Goal: Navigation & Orientation: Find specific page/section

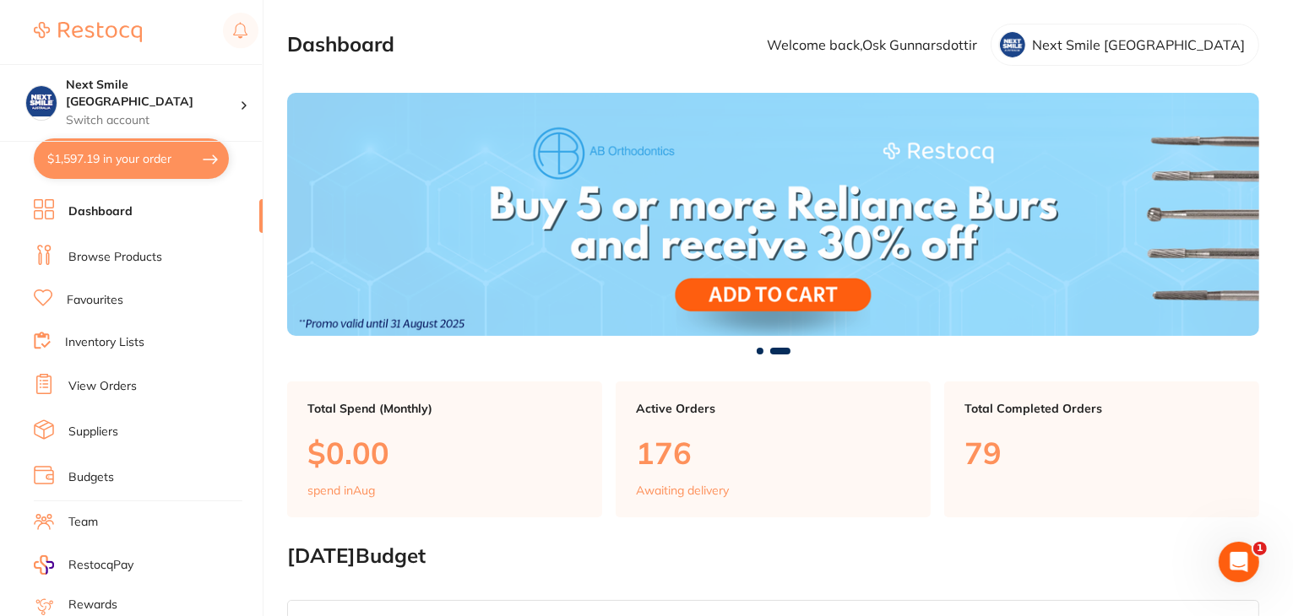
click at [98, 294] on link "Favourites" at bounding box center [95, 300] width 57 height 17
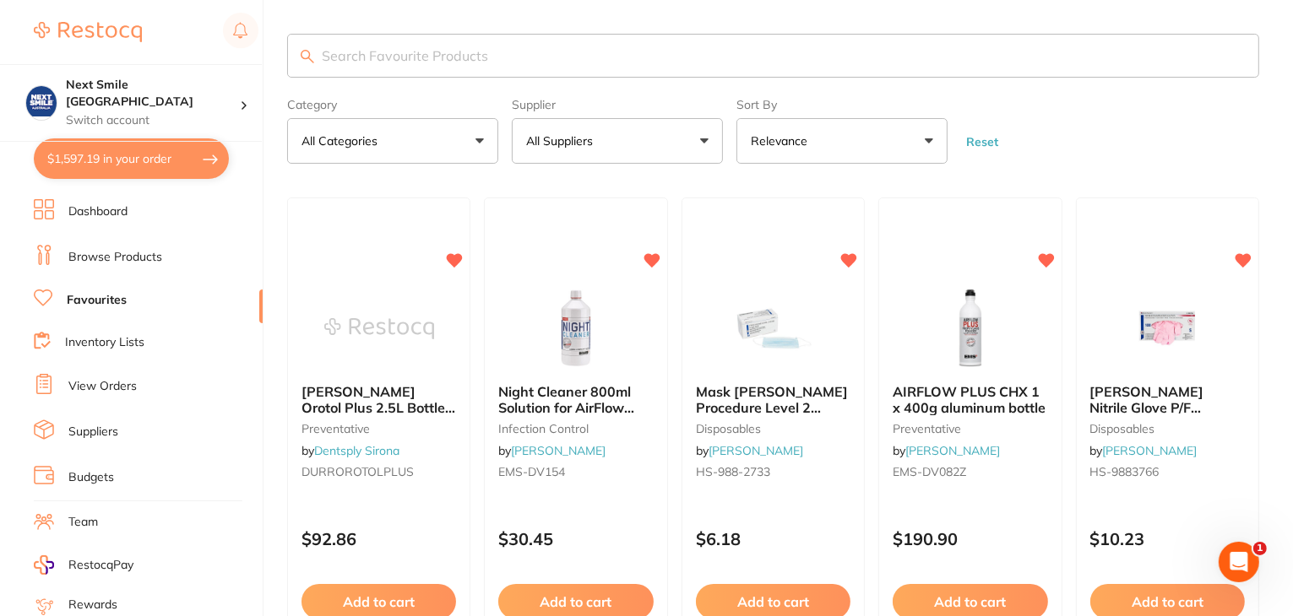
click at [112, 249] on link "Browse Products" at bounding box center [115, 257] width 94 height 17
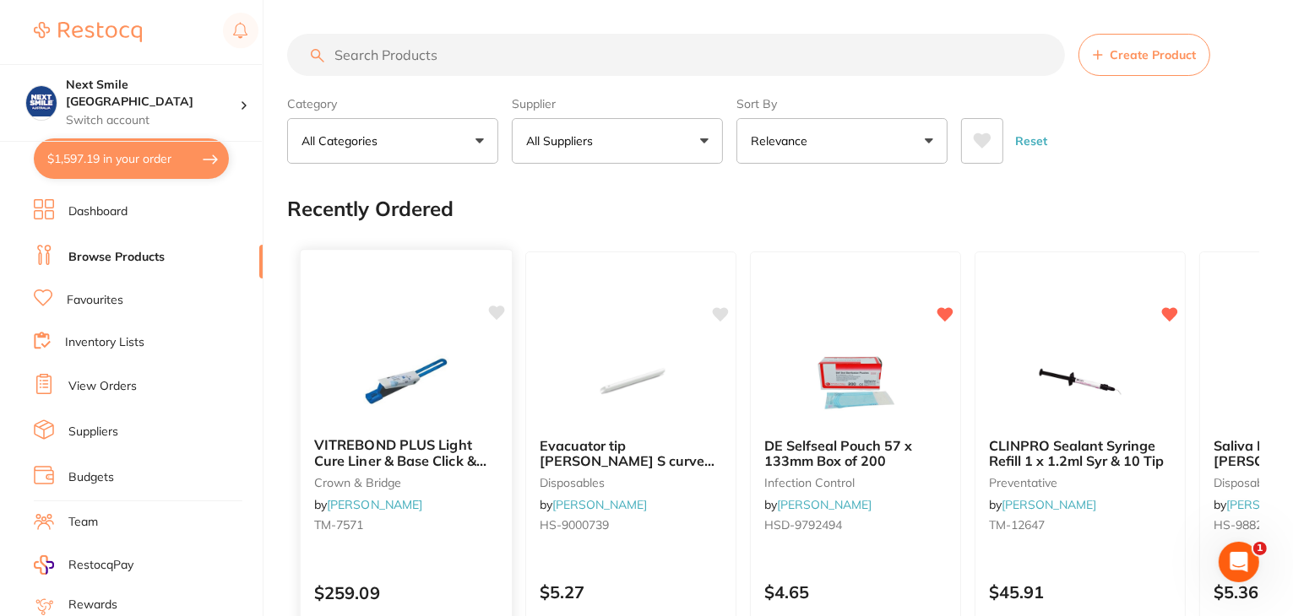
click at [491, 310] on icon at bounding box center [497, 313] width 16 height 14
click at [111, 215] on link "Dashboard" at bounding box center [97, 212] width 59 height 17
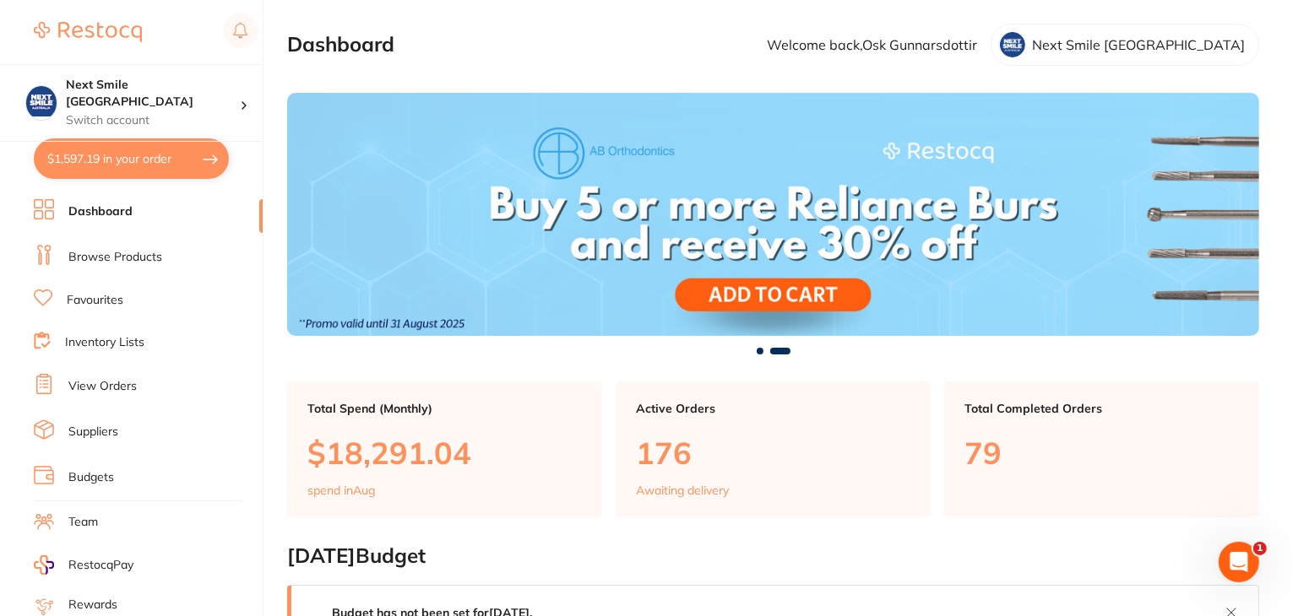
click at [77, 297] on link "Favourites" at bounding box center [95, 300] width 57 height 17
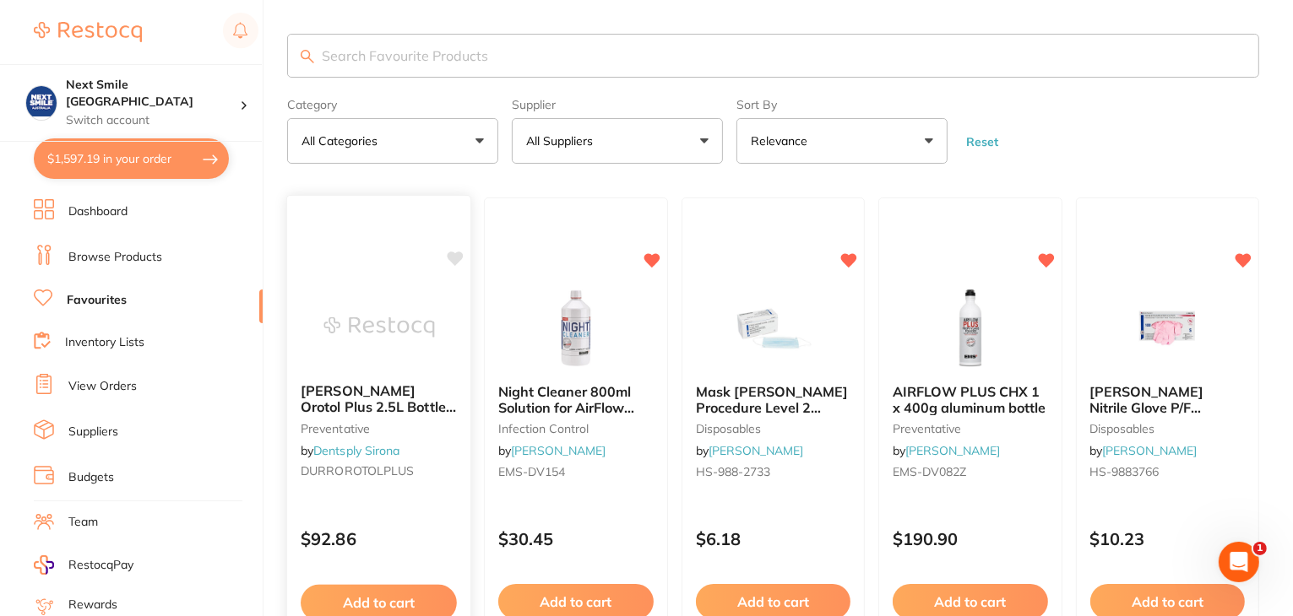
click at [451, 254] on icon at bounding box center [456, 259] width 16 height 14
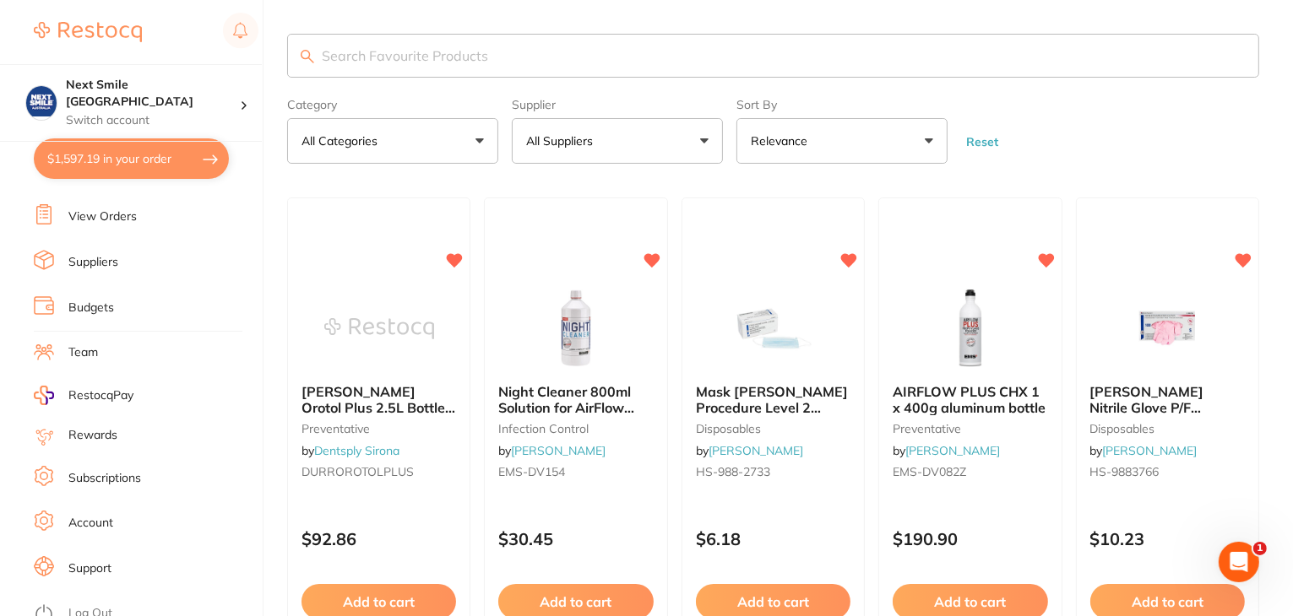
click at [84, 605] on link "Log Out" at bounding box center [90, 613] width 44 height 17
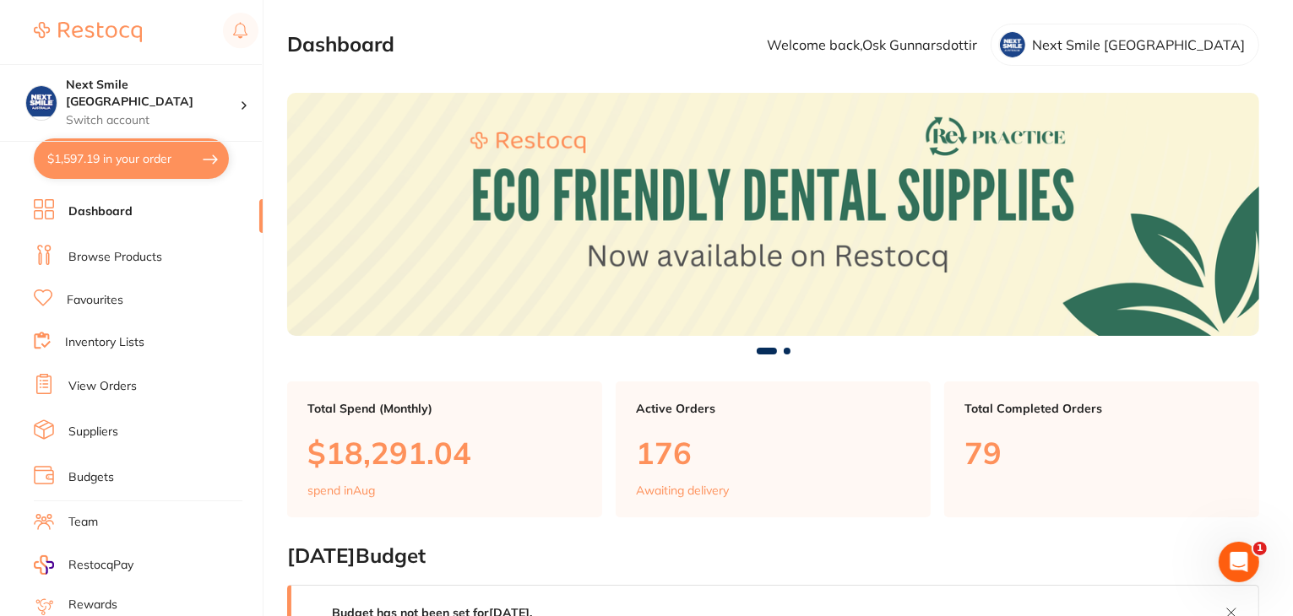
click at [112, 256] on link "Browse Products" at bounding box center [115, 257] width 94 height 17
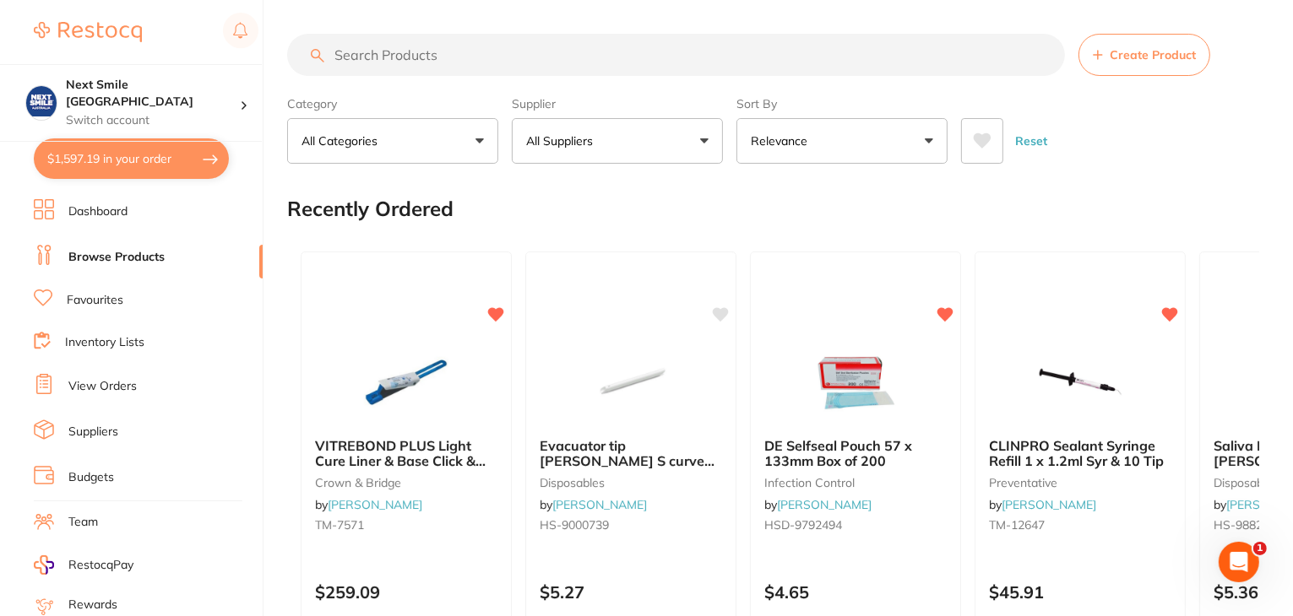
click at [704, 139] on button "All Suppliers" at bounding box center [617, 141] width 211 height 46
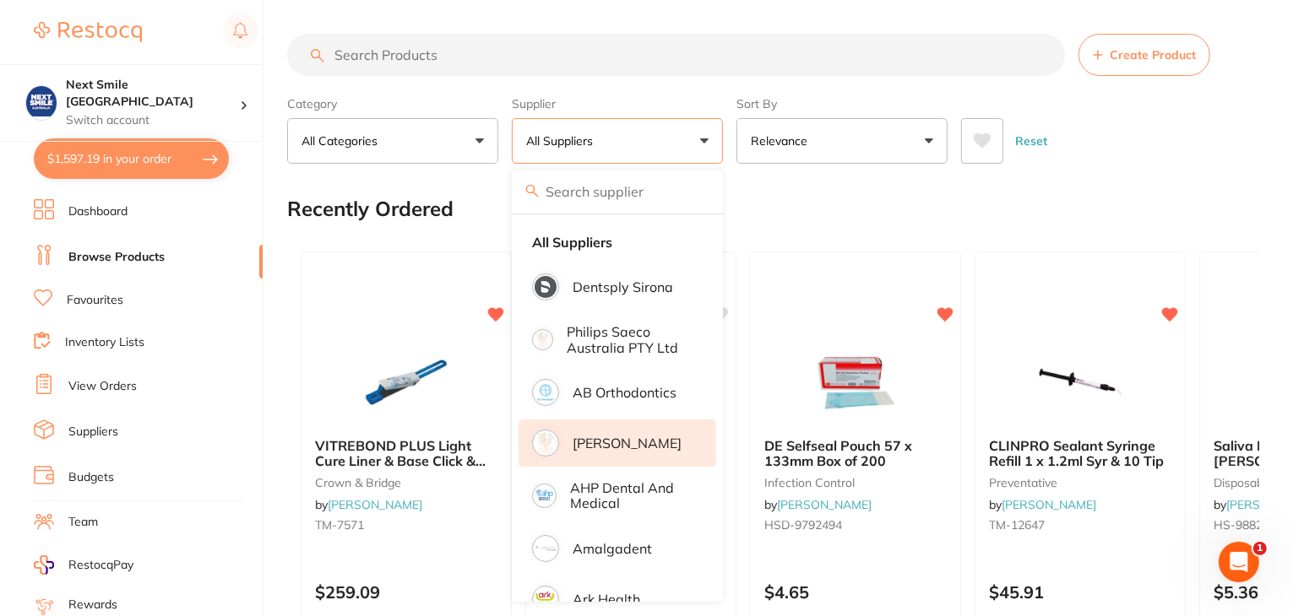
click at [635, 453] on li "[PERSON_NAME]" at bounding box center [618, 443] width 198 height 47
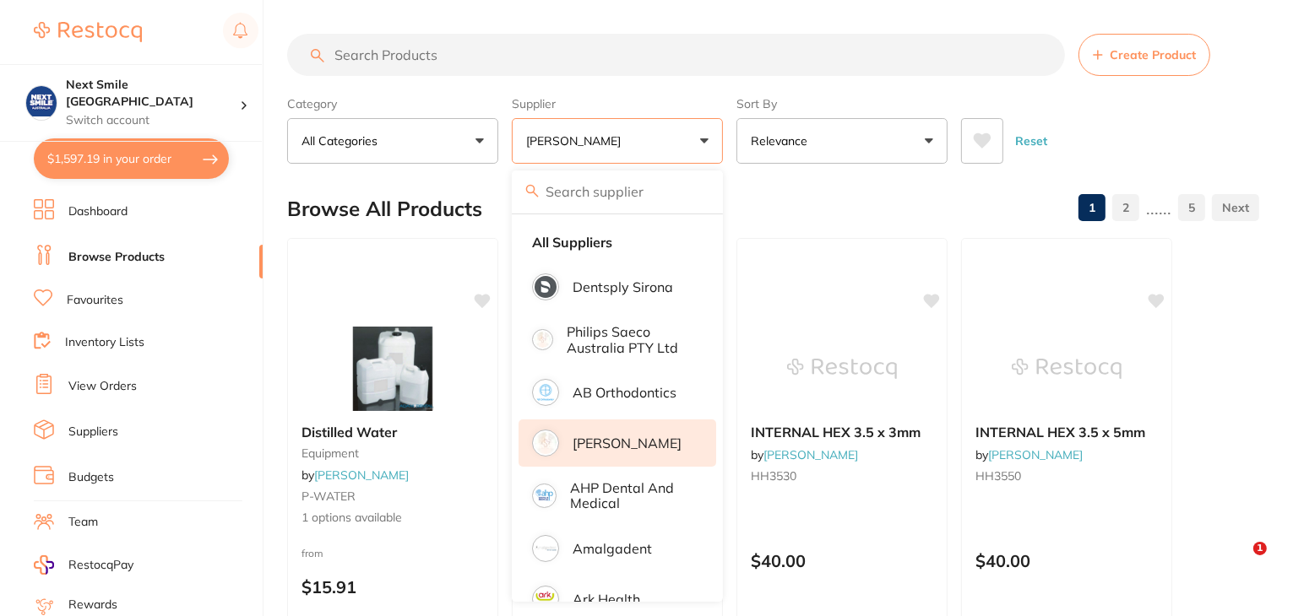
click at [666, 92] on div "Supplier Adam Dental All Suppliers Dentsply Sirona Philips Saeco Australia PTY …" at bounding box center [617, 127] width 211 height 74
click at [1071, 114] on div "Reset" at bounding box center [1103, 134] width 285 height 59
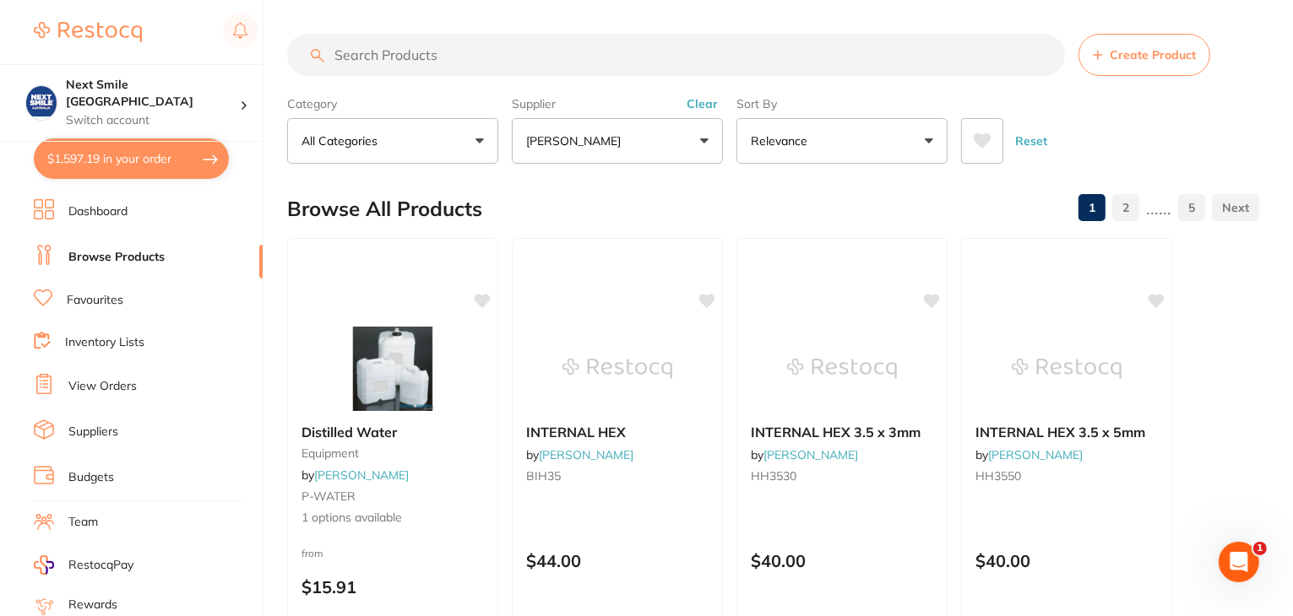
click at [984, 133] on icon at bounding box center [983, 140] width 18 height 15
click at [986, 142] on icon at bounding box center [983, 140] width 18 height 15
click at [100, 298] on link "Favourites" at bounding box center [95, 300] width 57 height 17
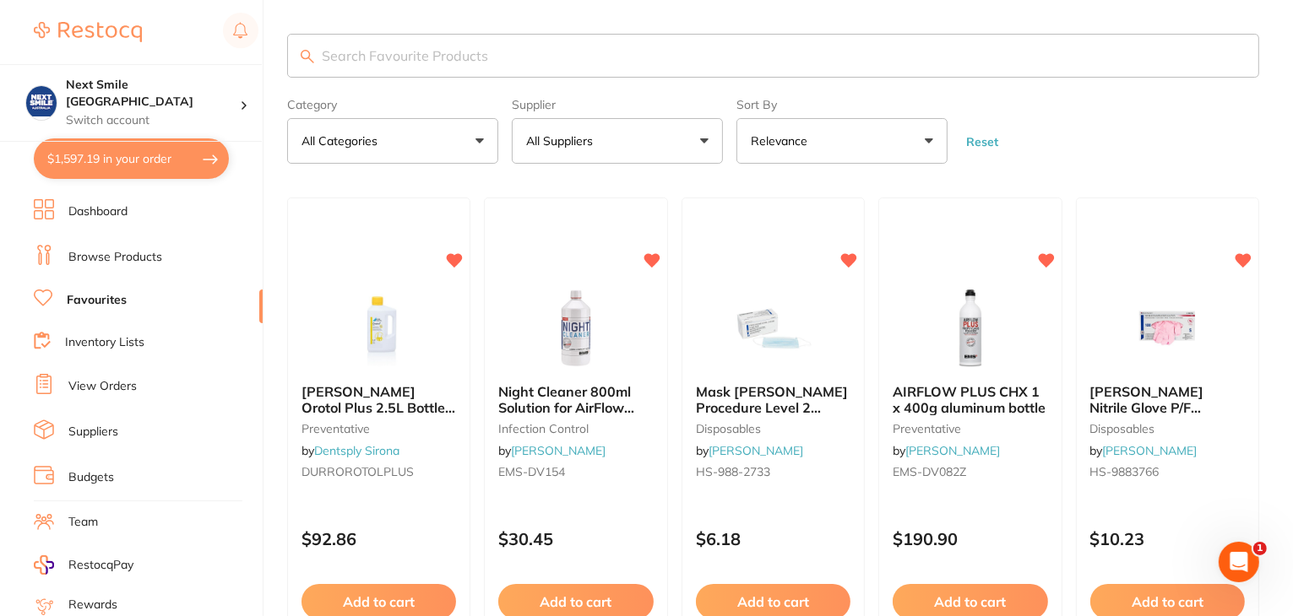
click at [699, 139] on button "All Suppliers" at bounding box center [617, 141] width 211 height 46
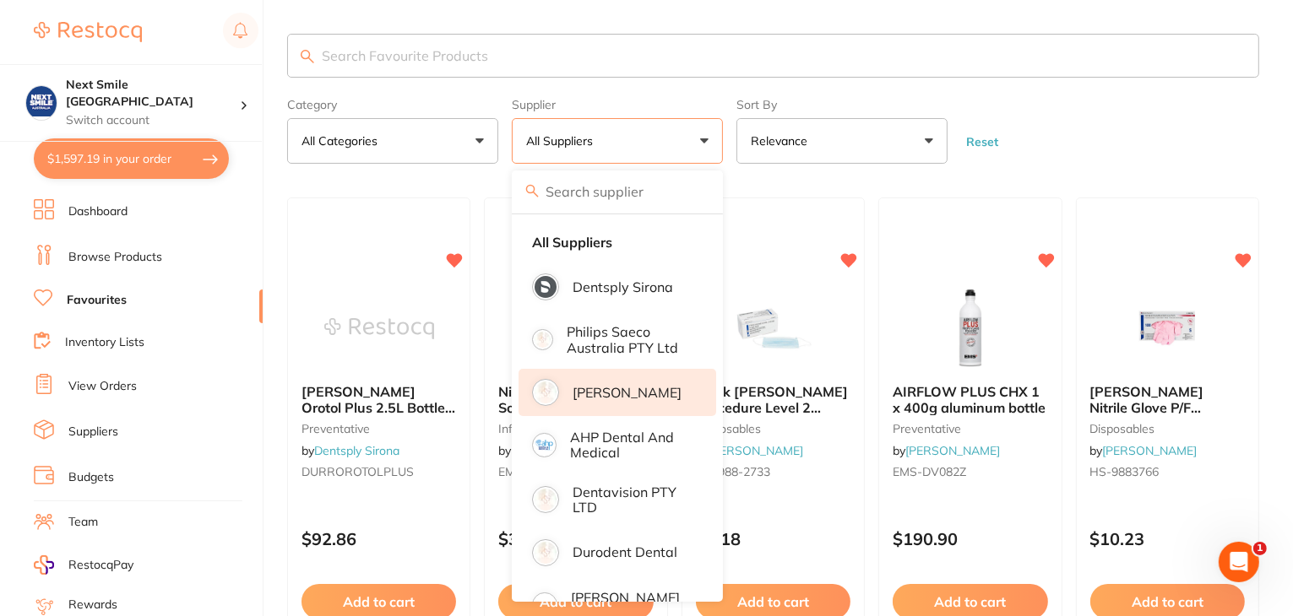
click at [626, 392] on p "[PERSON_NAME]" at bounding box center [627, 392] width 109 height 15
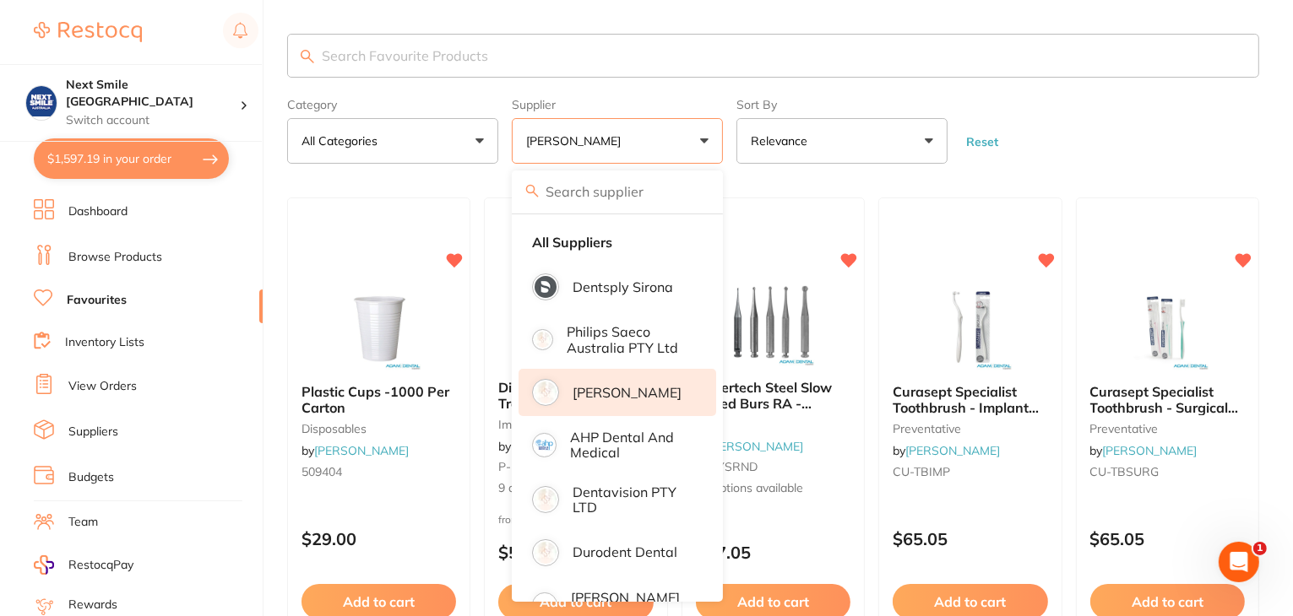
click at [1074, 146] on form "Category All Categories All Categories burs crown & bridge disposables impressi…" at bounding box center [773, 127] width 972 height 73
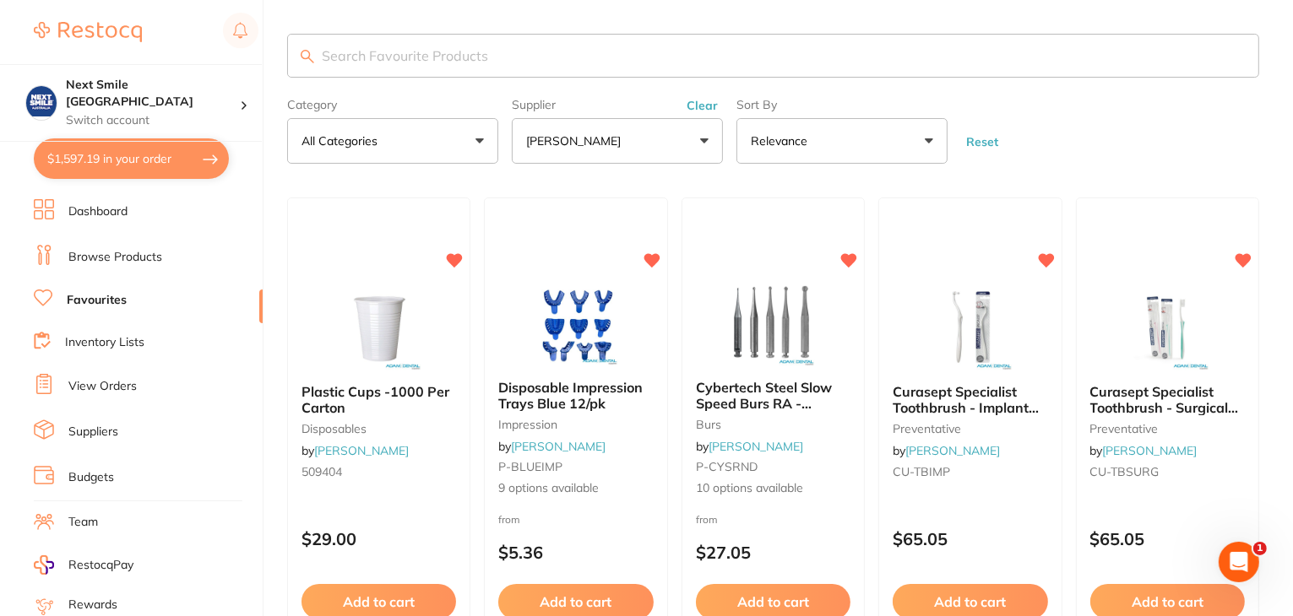
click at [977, 137] on button "Reset" at bounding box center [982, 141] width 42 height 15
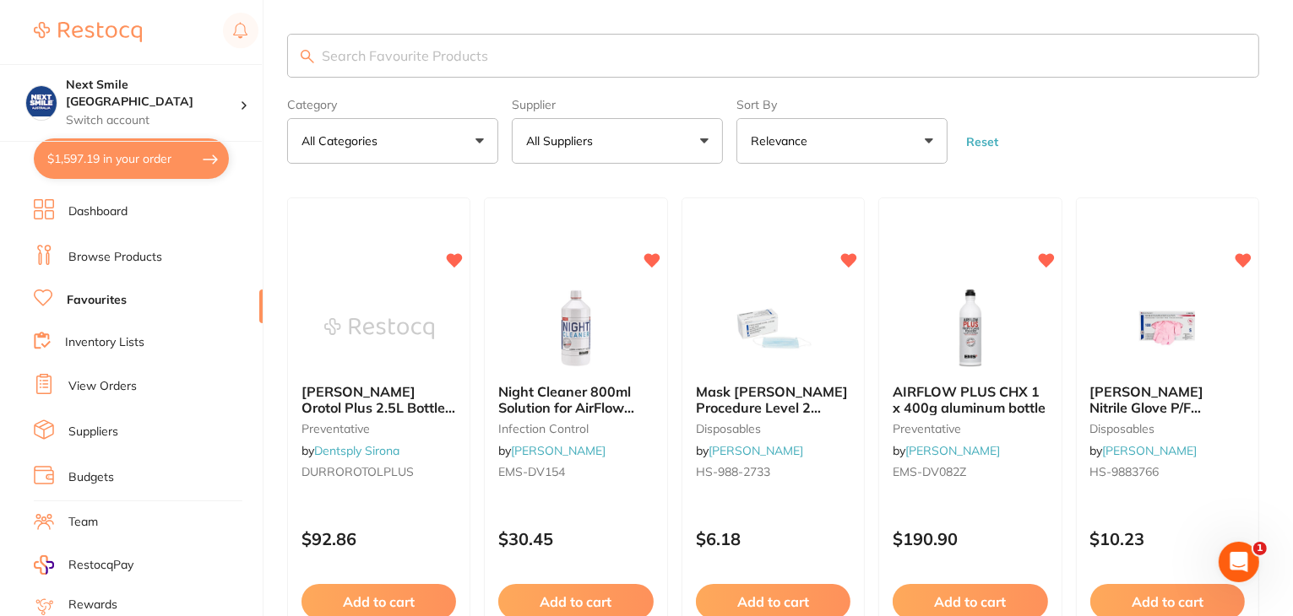
scroll to position [170, 0]
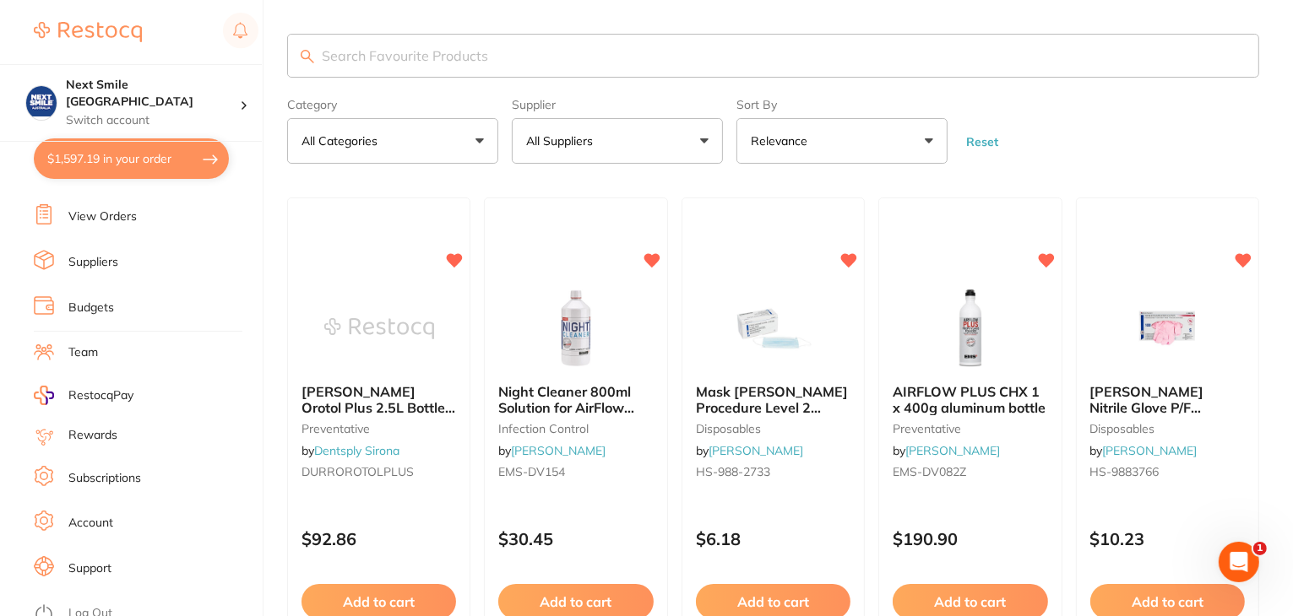
click at [96, 605] on link "Log Out" at bounding box center [90, 613] width 44 height 17
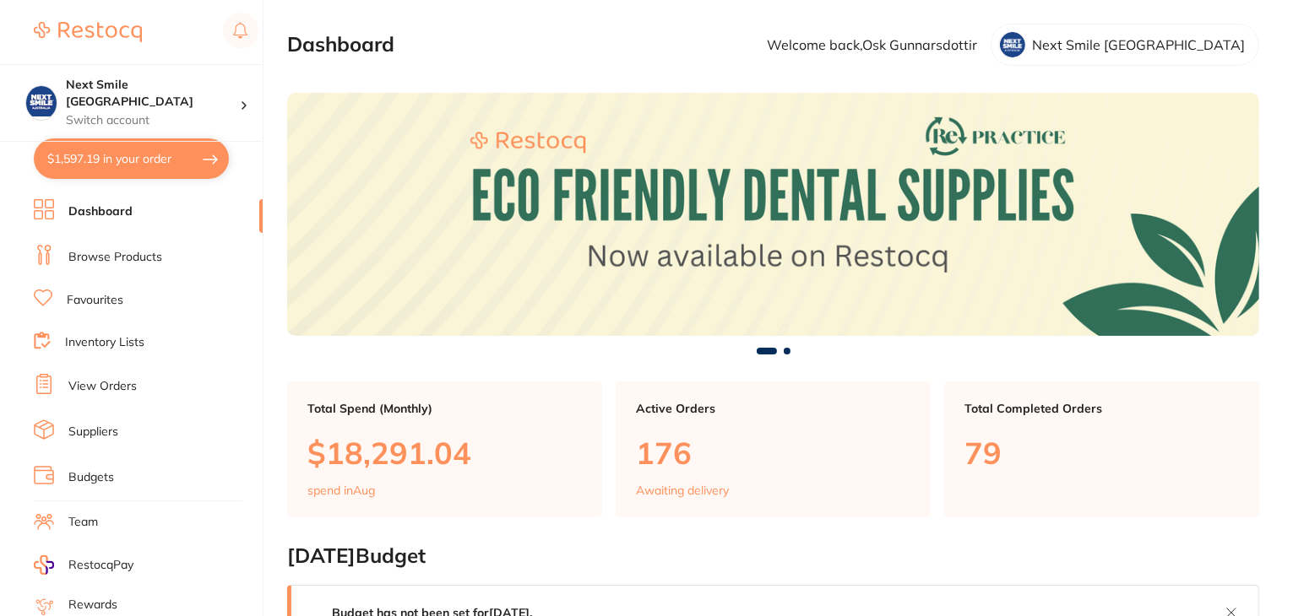
click at [103, 300] on link "Favourites" at bounding box center [95, 300] width 57 height 17
click at [119, 258] on link "Browse Products" at bounding box center [115, 257] width 94 height 17
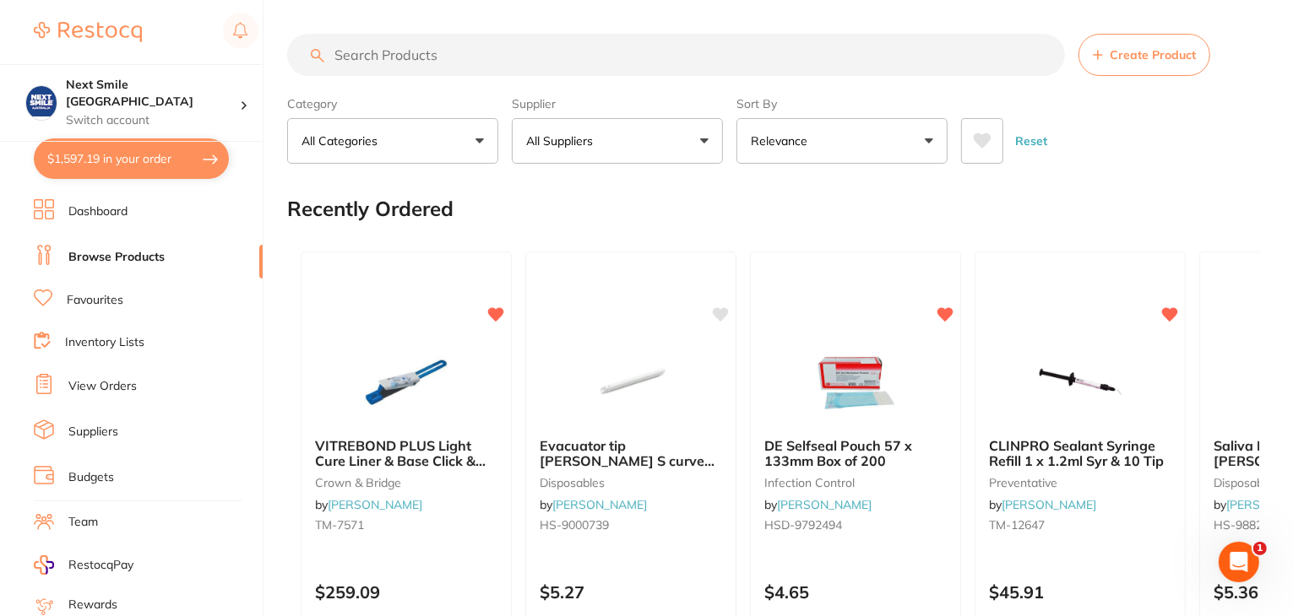
click at [111, 217] on link "Dashboard" at bounding box center [97, 212] width 59 height 17
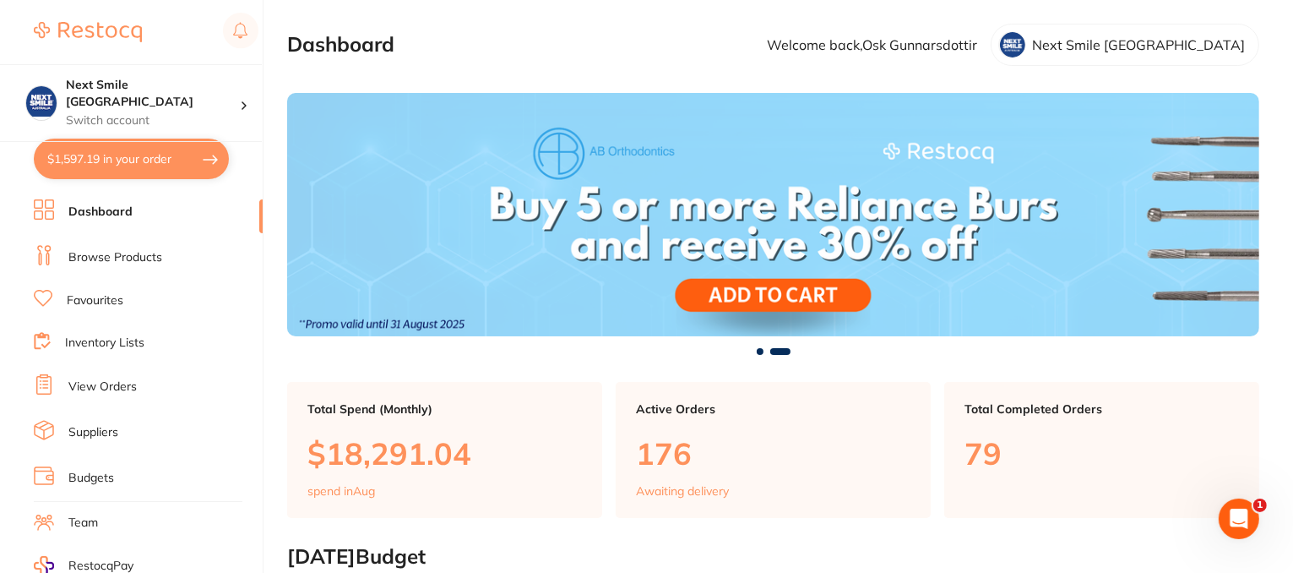
click at [124, 255] on link "Browse Products" at bounding box center [115, 257] width 94 height 17
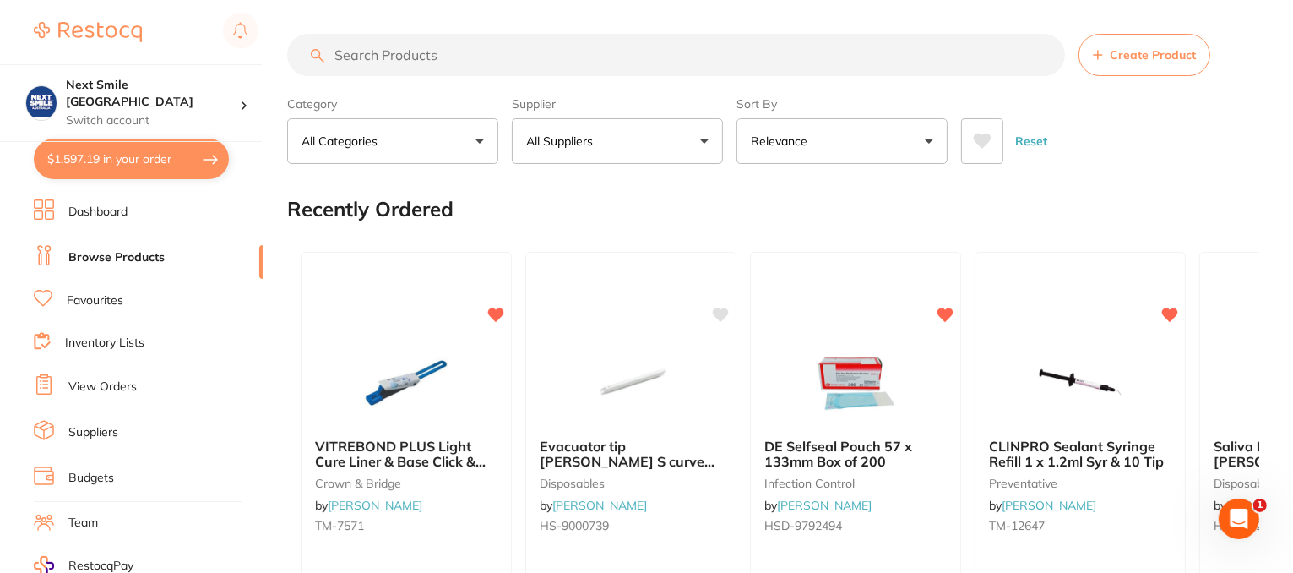
click at [698, 141] on button "All Suppliers" at bounding box center [617, 141] width 211 height 46
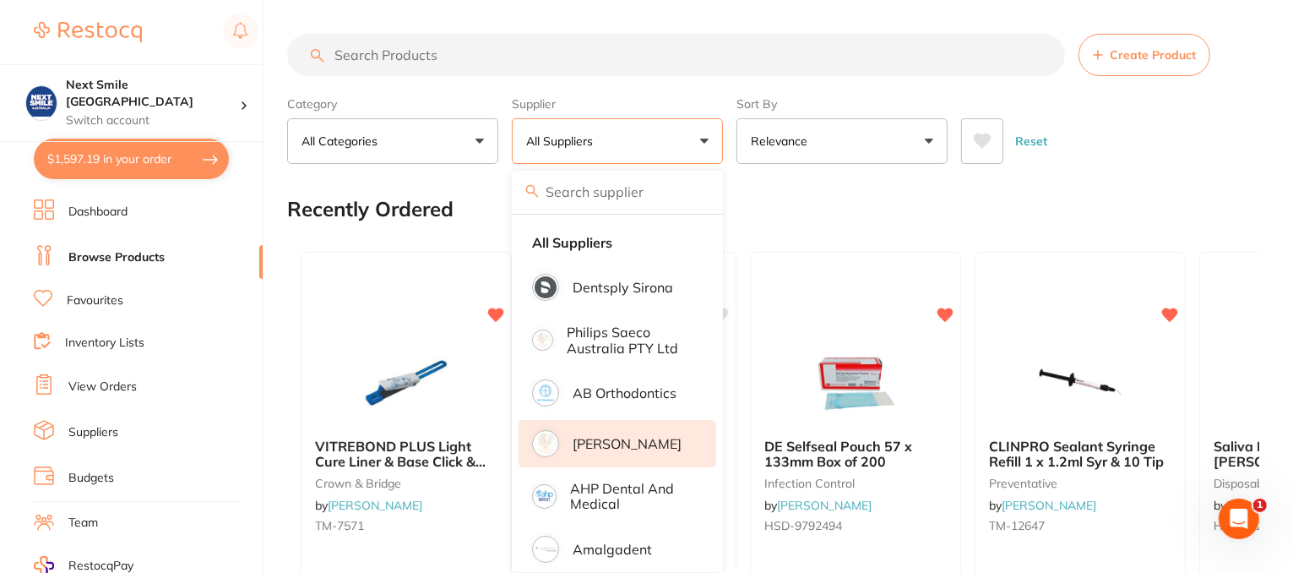
click at [618, 437] on p "[PERSON_NAME]" at bounding box center [627, 443] width 109 height 15
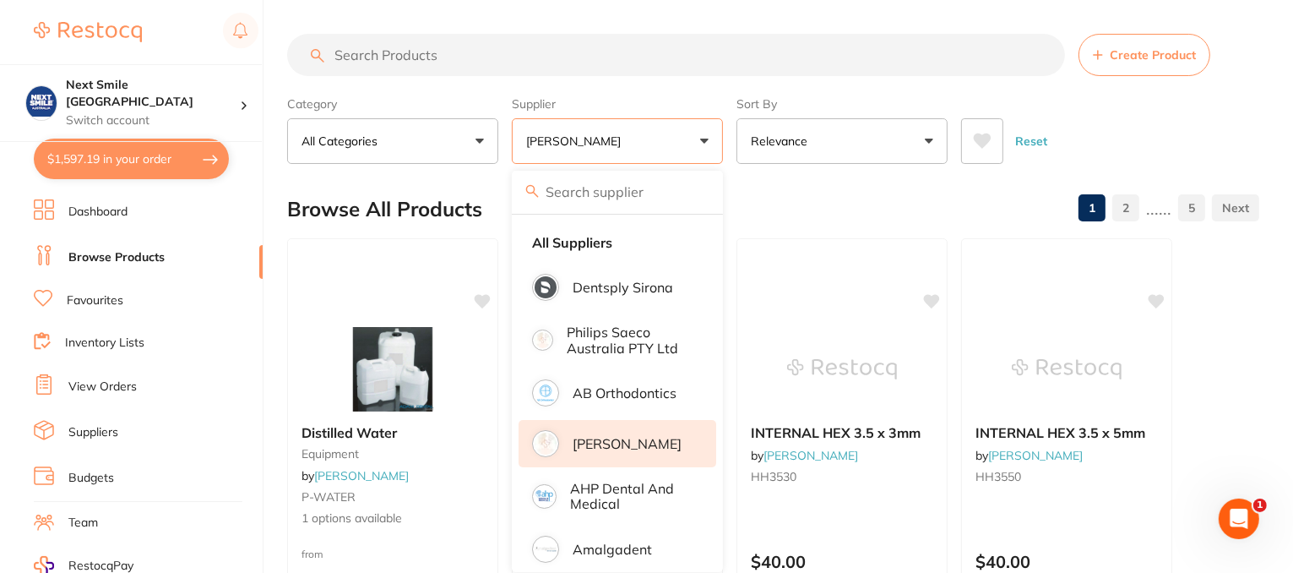
click at [963, 102] on div "Category All Categories All Categories anaesthetic articulating burs crown & br…" at bounding box center [773, 127] width 972 height 74
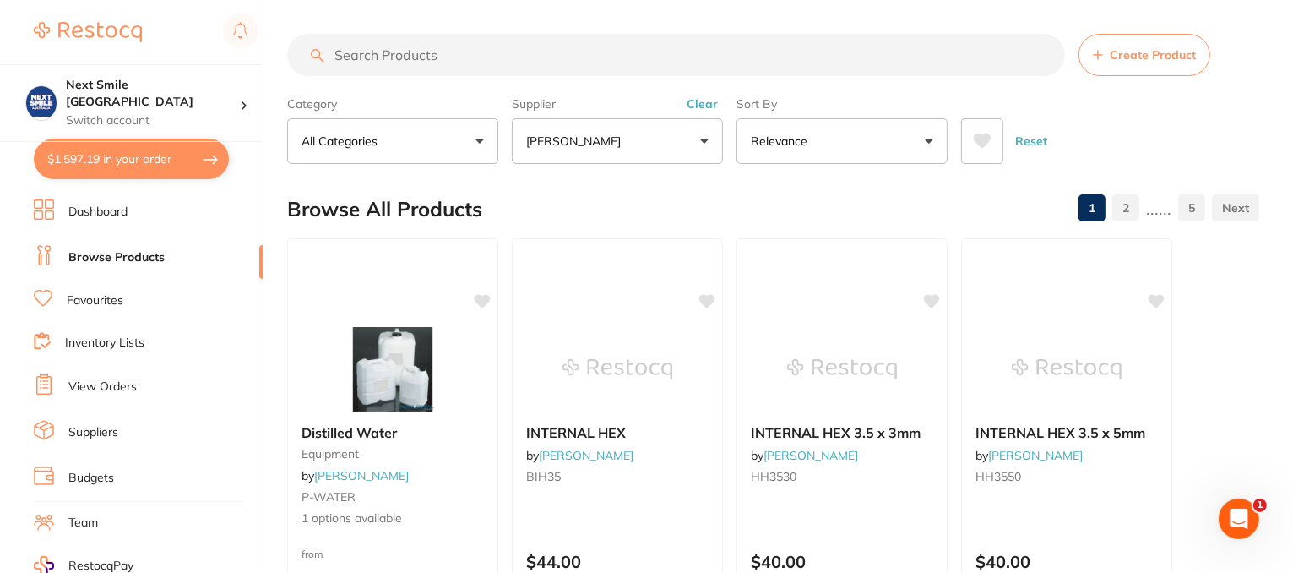
click at [982, 145] on icon at bounding box center [983, 140] width 18 height 15
click at [1037, 137] on button "Reset" at bounding box center [1031, 141] width 42 height 46
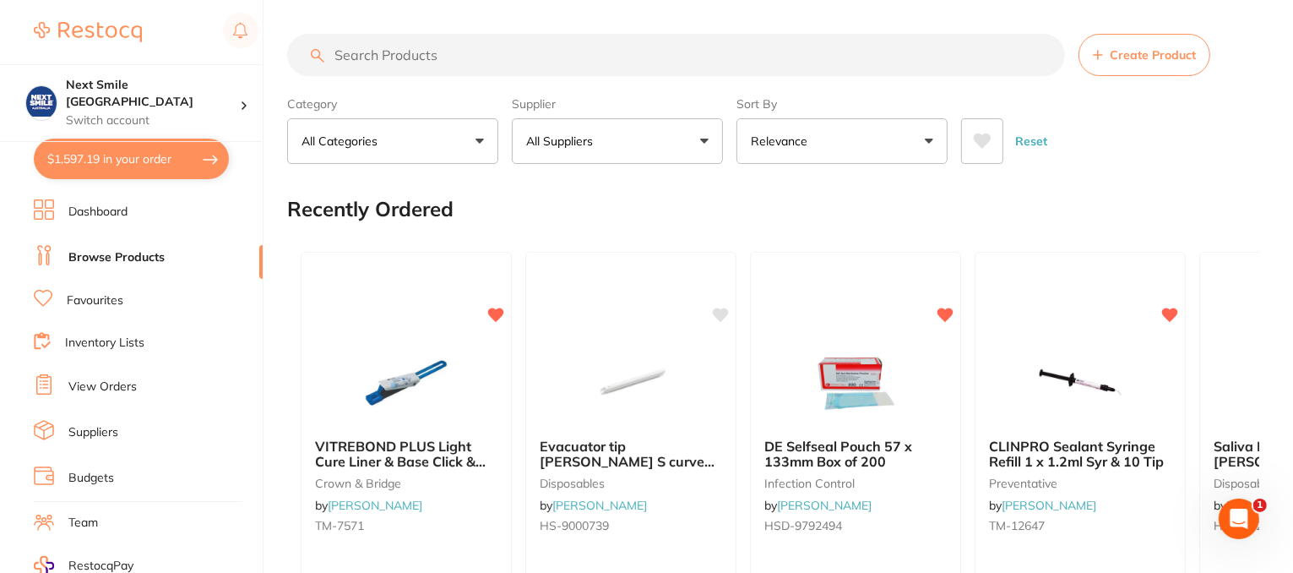
click at [71, 301] on link "Favourites" at bounding box center [95, 300] width 57 height 17
